Goal: Check status: Check status

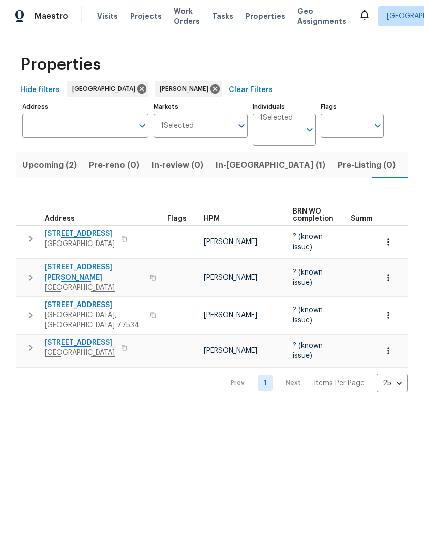
scroll to position [0, 14]
click at [89, 262] on span "5122 Breezy Parke Ln" at bounding box center [94, 272] width 99 height 20
click at [94, 262] on span "[STREET_ADDRESS][PERSON_NAME]" at bounding box center [94, 272] width 99 height 20
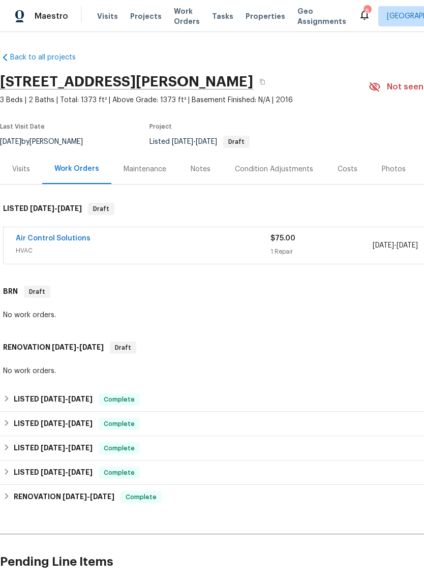
click at [360, 12] on icon at bounding box center [364, 15] width 8 height 10
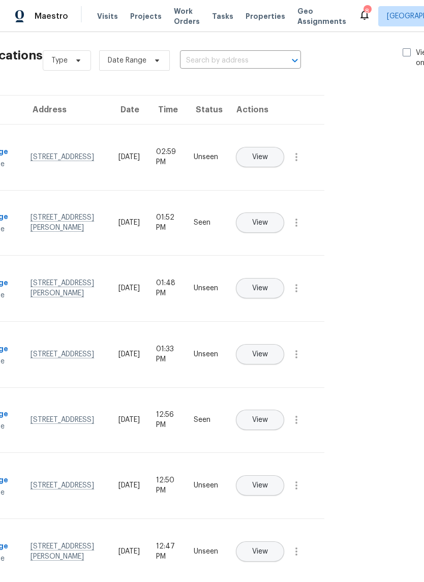
scroll to position [6, 68]
click at [402, 49] on span at bounding box center [406, 52] width 8 height 8
click at [402, 49] on input "View unseen only" at bounding box center [405, 51] width 7 height 7
checkbox input "true"
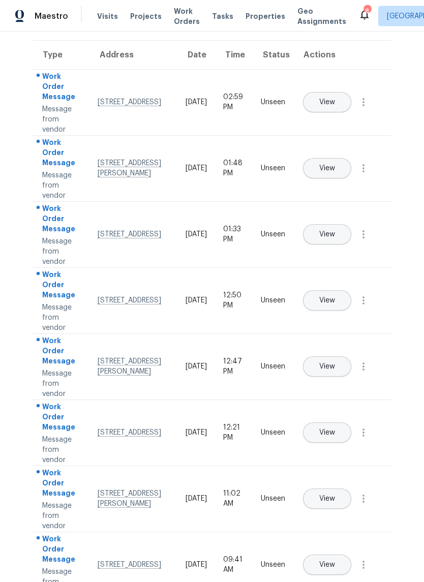
scroll to position [0, 0]
click at [369, 109] on icon "button" at bounding box center [363, 103] width 12 height 12
click at [341, 114] on div "Mark Seen" at bounding box center [305, 115] width 79 height 10
click at [363, 173] on icon "button" at bounding box center [363, 169] width 2 height 8
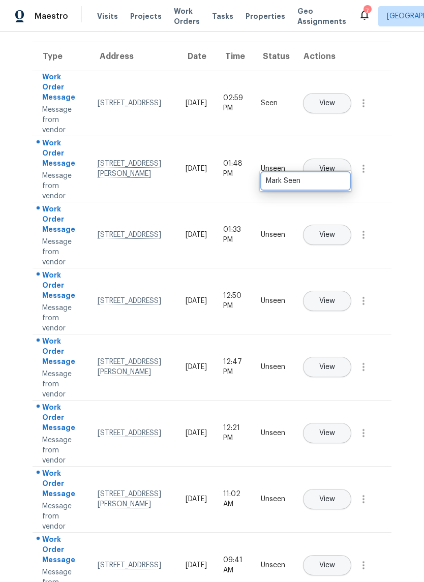
click at [330, 184] on div "Mark Seen" at bounding box center [305, 181] width 79 height 10
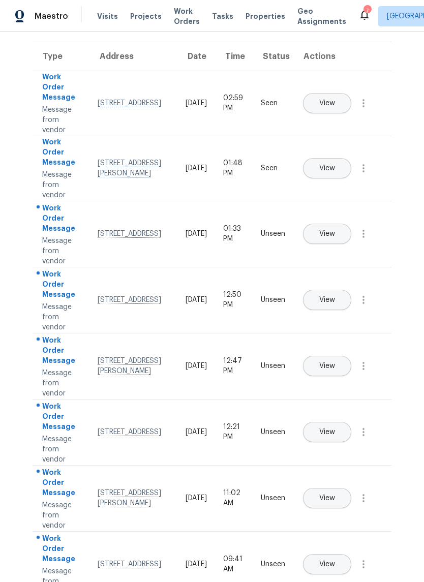
scroll to position [58, 0]
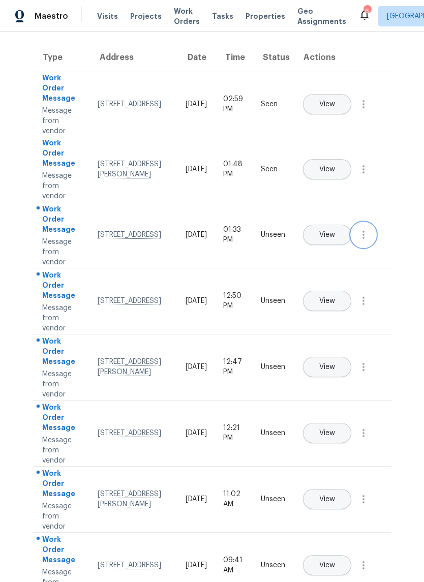
click at [367, 241] on icon "button" at bounding box center [363, 235] width 12 height 12
click at [333, 253] on link "Mark Seen" at bounding box center [305, 246] width 86 height 15
click at [369, 307] on icon "button" at bounding box center [363, 301] width 12 height 12
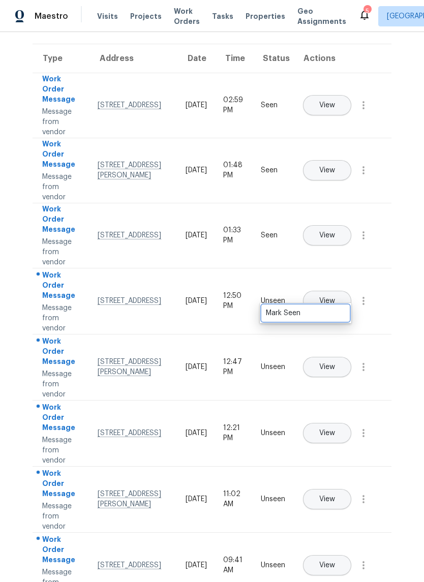
click at [330, 317] on div "Mark Seen" at bounding box center [305, 313] width 79 height 10
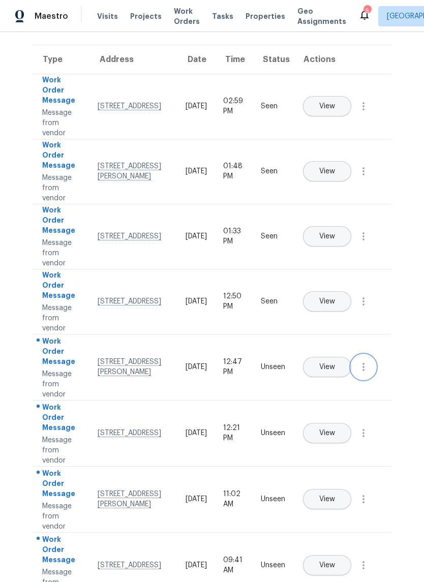
click at [368, 373] on icon "button" at bounding box center [363, 367] width 12 height 12
click at [323, 385] on link "Mark Seen" at bounding box center [305, 379] width 86 height 15
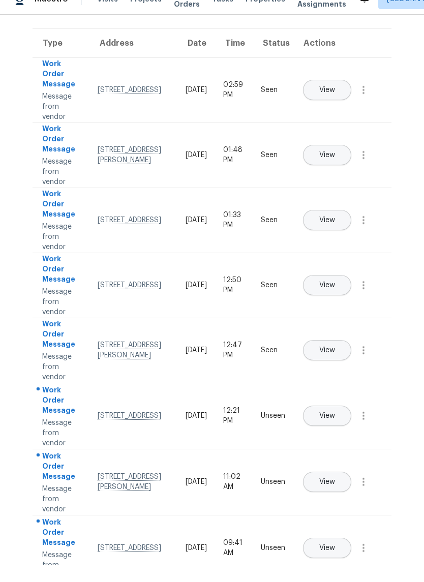
scroll to position [25, 0]
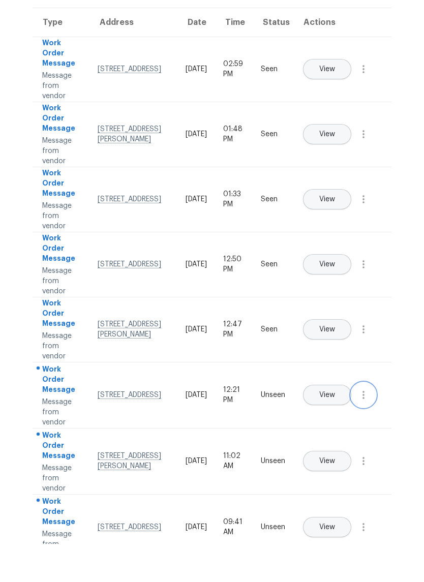
click at [368, 427] on icon "button" at bounding box center [363, 433] width 12 height 12
click at [327, 440] on div "Mark Seen" at bounding box center [305, 445] width 79 height 10
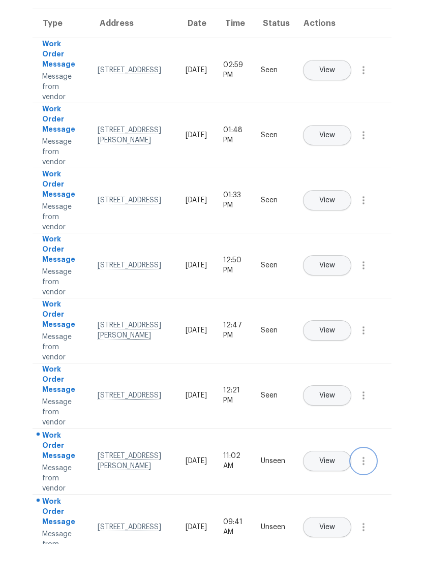
click at [369, 493] on icon "button" at bounding box center [363, 499] width 12 height 12
click at [334, 506] on div "Mark Seen" at bounding box center [305, 511] width 79 height 10
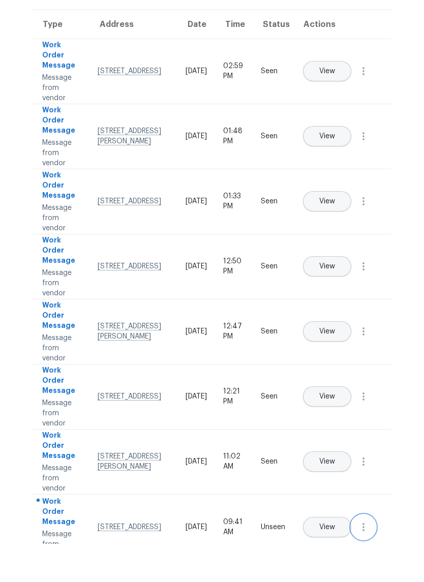
click at [363, 561] on icon "button" at bounding box center [363, 565] width 2 height 8
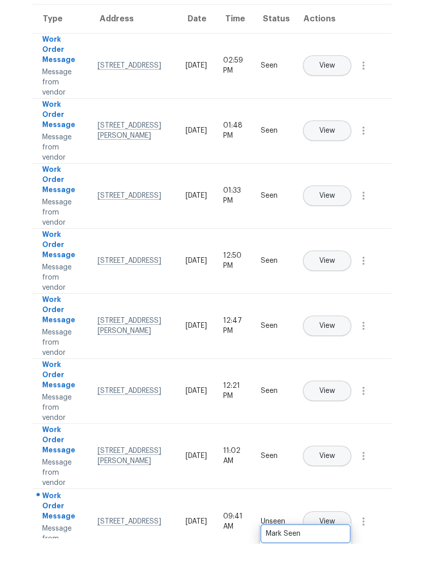
click at [332, 567] on div "Mark Seen" at bounding box center [305, 572] width 79 height 10
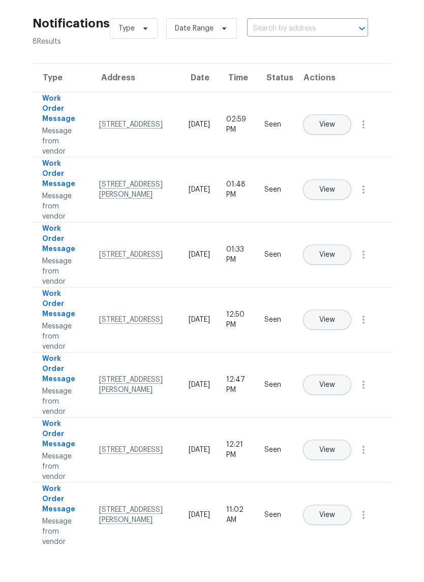
scroll to position [0, 0]
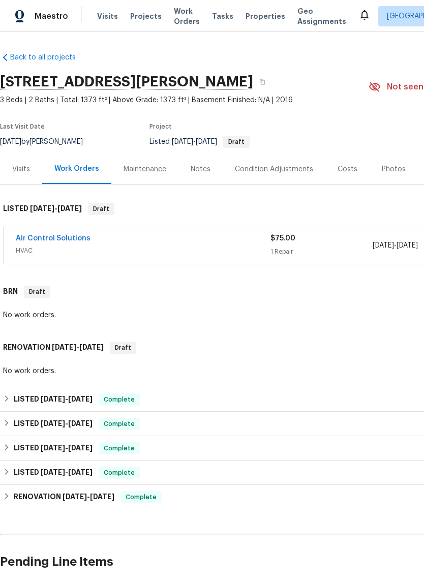
click at [161, 247] on span "HVAC" at bounding box center [143, 251] width 255 height 10
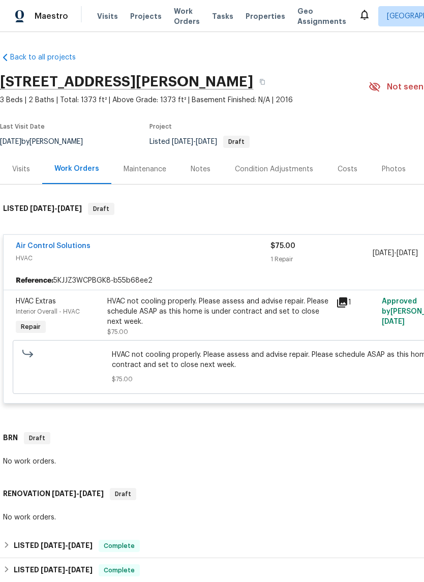
click at [72, 242] on link "Air Control Solutions" at bounding box center [53, 245] width 75 height 7
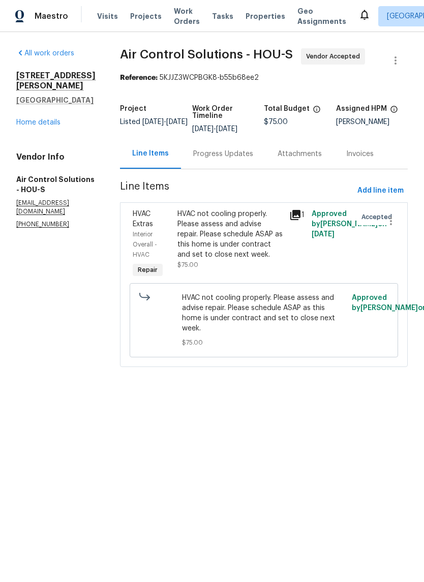
click at [247, 151] on div "Progress Updates" at bounding box center [223, 154] width 84 height 30
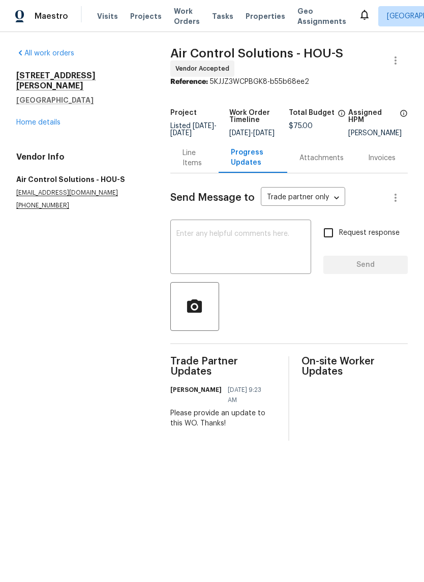
click at [53, 121] on div "All work orders [STREET_ADDRESS][PERSON_NAME] Home details Vendor Info Air Cont…" at bounding box center [81, 129] width 130 height 162
click at [47, 119] on link "Home details" at bounding box center [38, 122] width 44 height 7
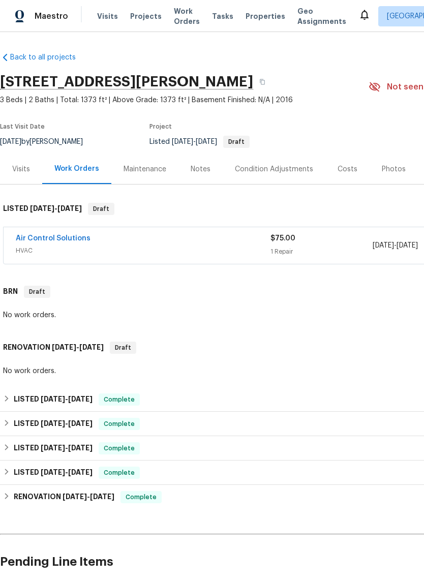
click at [65, 240] on link "Air Control Solutions" at bounding box center [53, 238] width 75 height 7
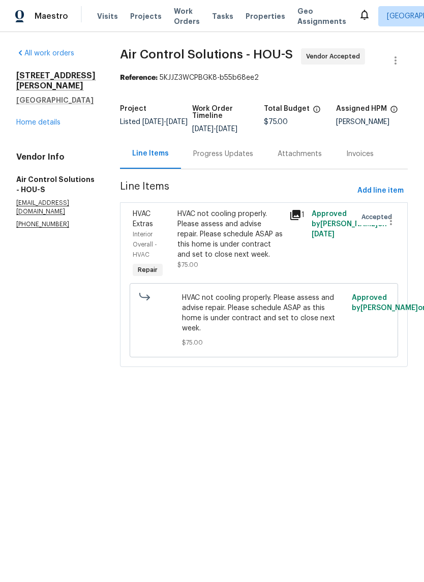
click at [253, 159] on div "Progress Updates" at bounding box center [223, 154] width 60 height 10
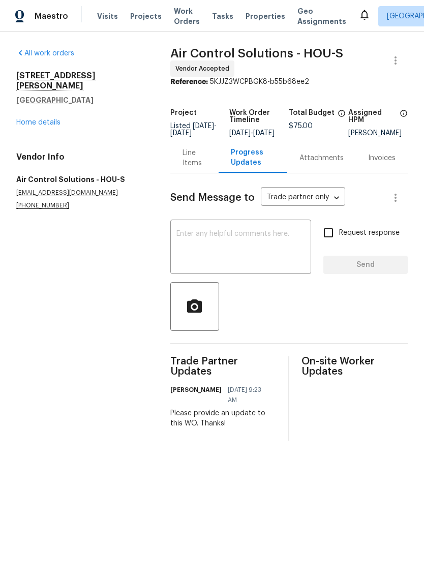
click at [42, 119] on link "Home details" at bounding box center [38, 122] width 44 height 7
